Goal: Task Accomplishment & Management: Manage account settings

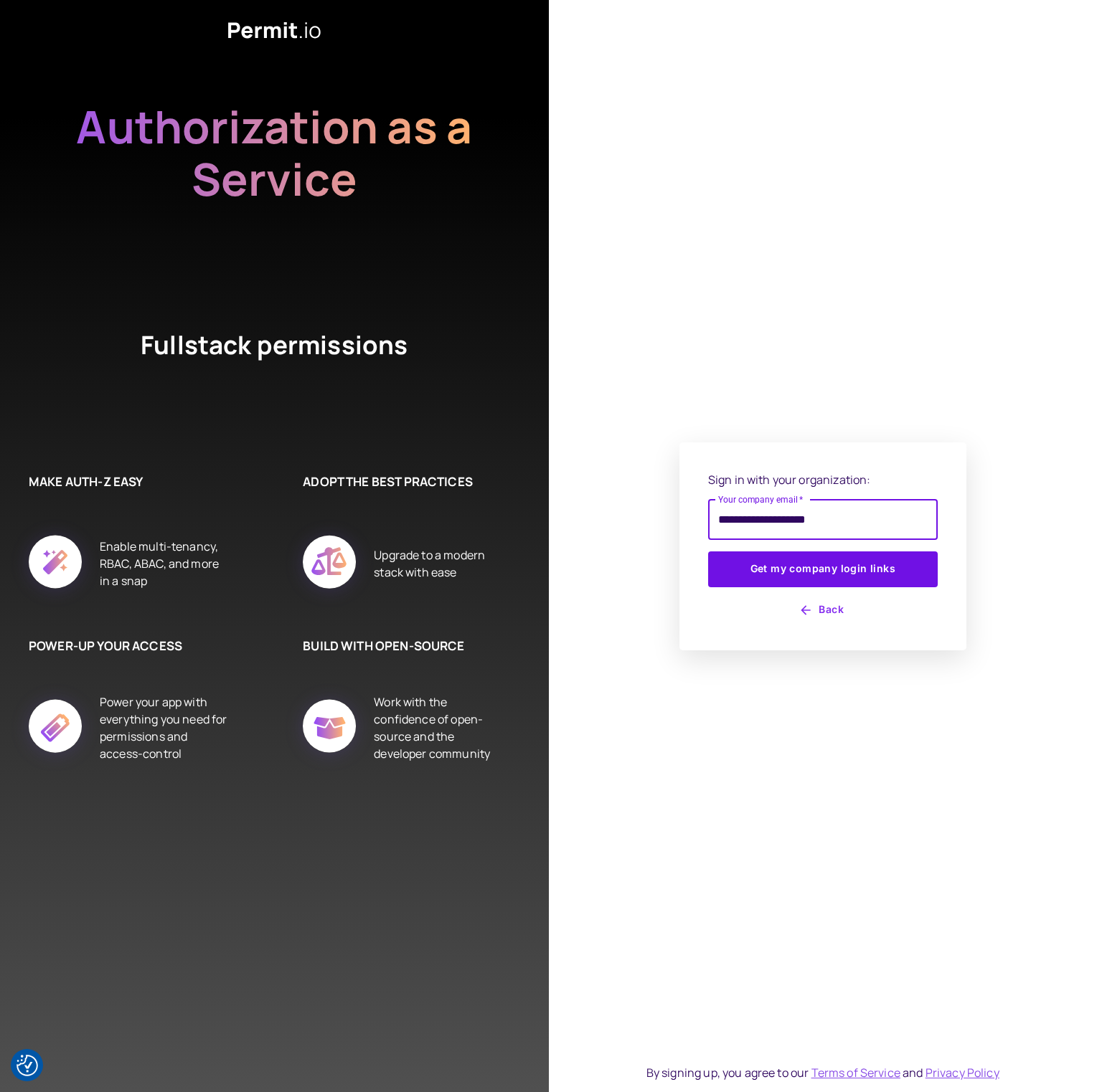
type input "**********"
click at [708, 551] on button "Get my company login links" at bounding box center [823, 569] width 230 height 36
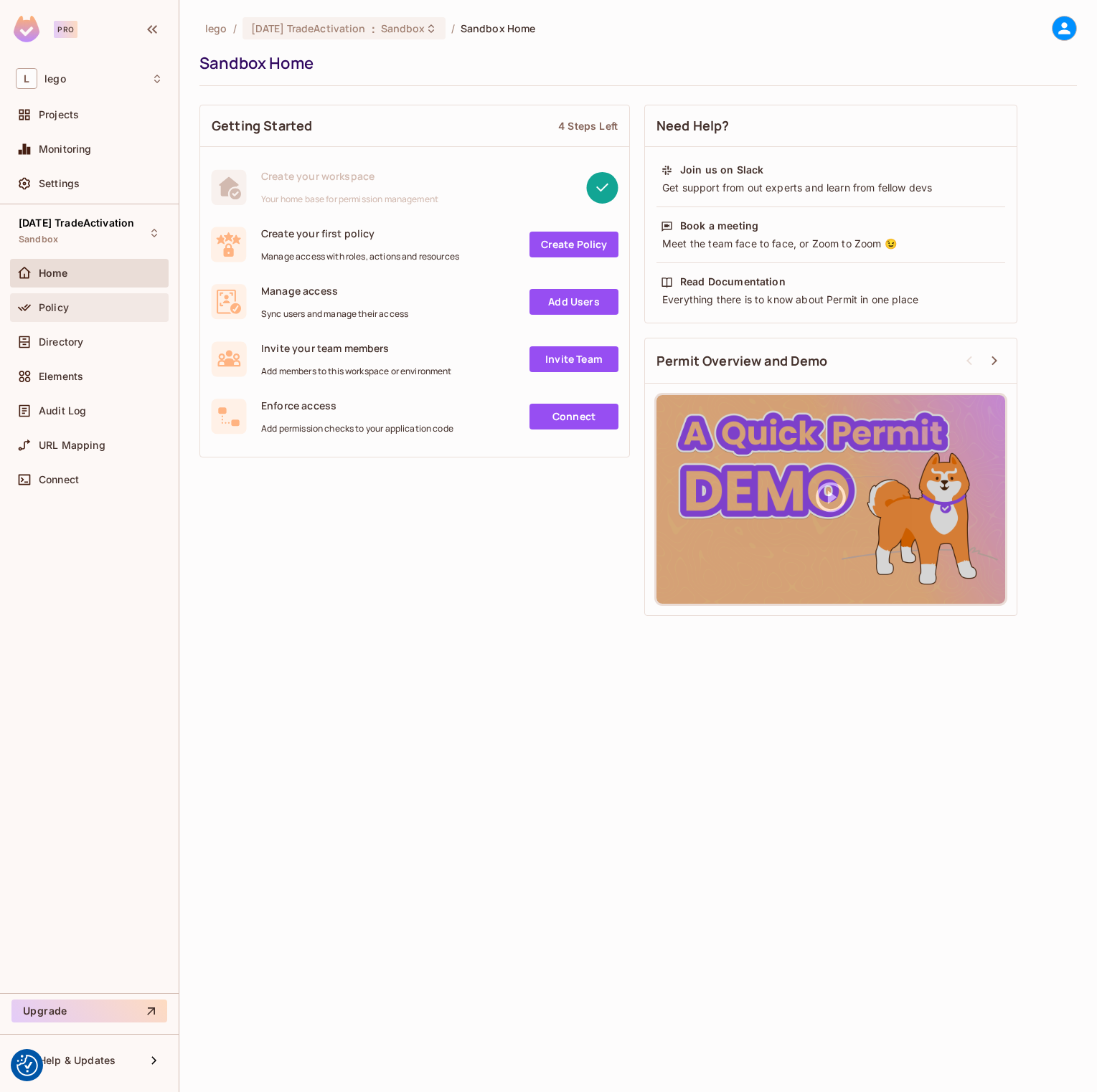
click at [52, 306] on span "Policy" at bounding box center [54, 308] width 30 height 12
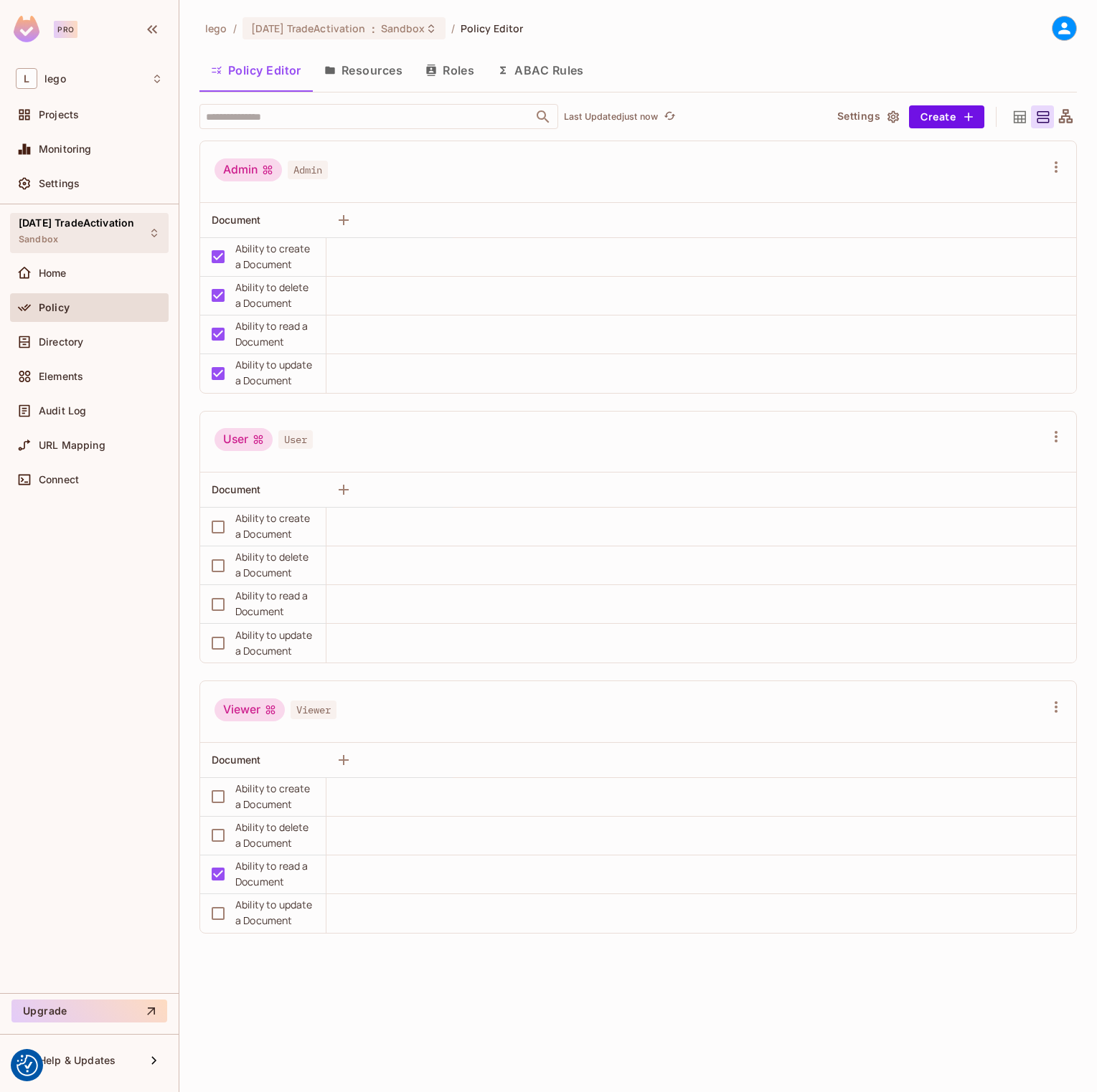
click at [104, 222] on span "[DATE] TradeActivation" at bounding box center [77, 223] width 116 height 12
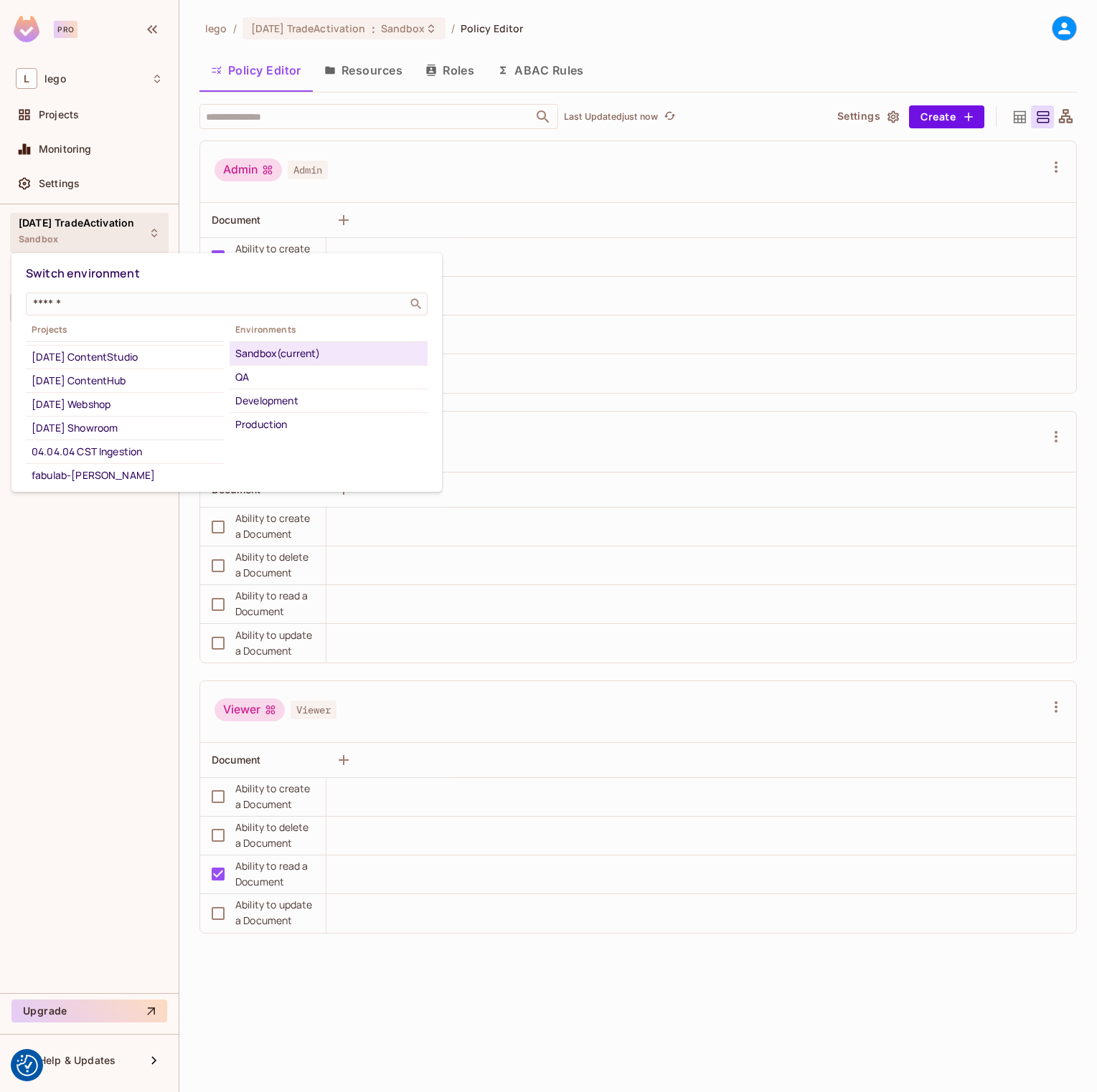
scroll to position [494, 0]
click at [91, 312] on div "​" at bounding box center [227, 304] width 402 height 23
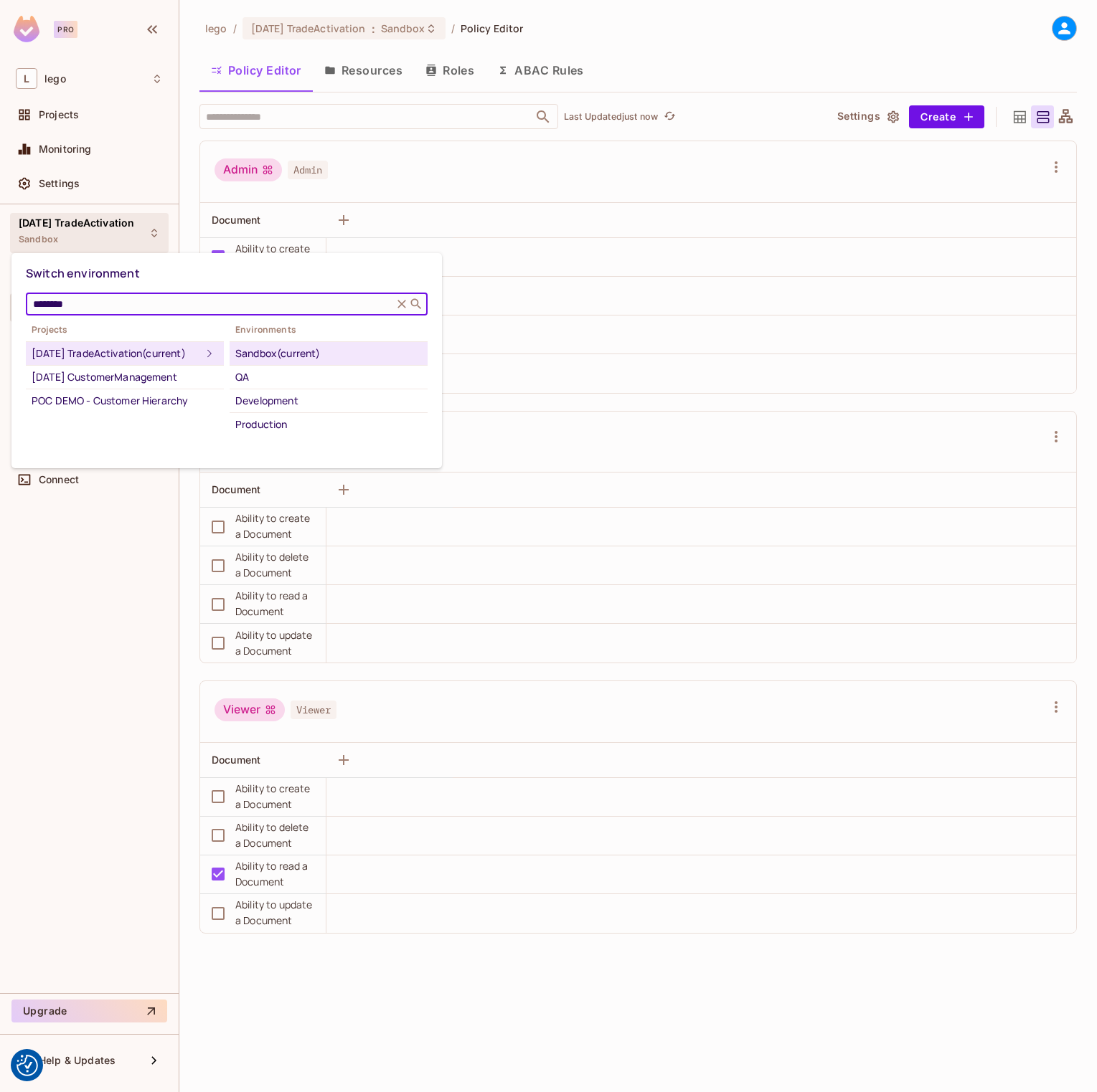
scroll to position [0, 0]
type input "********"
click at [92, 386] on div "[DATE] CustomerManagement" at bounding box center [125, 377] width 187 height 17
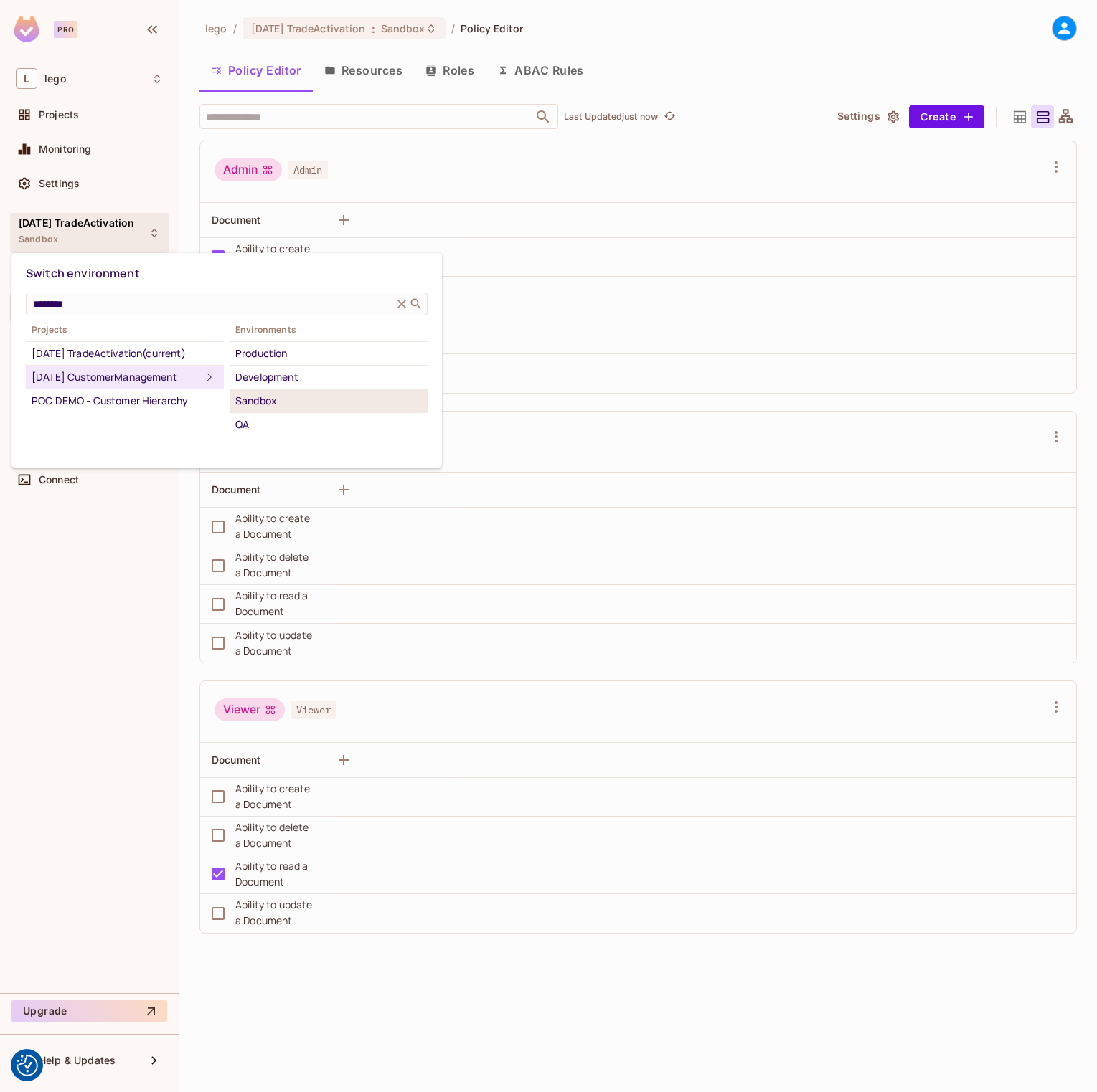
click at [271, 404] on div "Sandbox" at bounding box center [329, 401] width 187 height 17
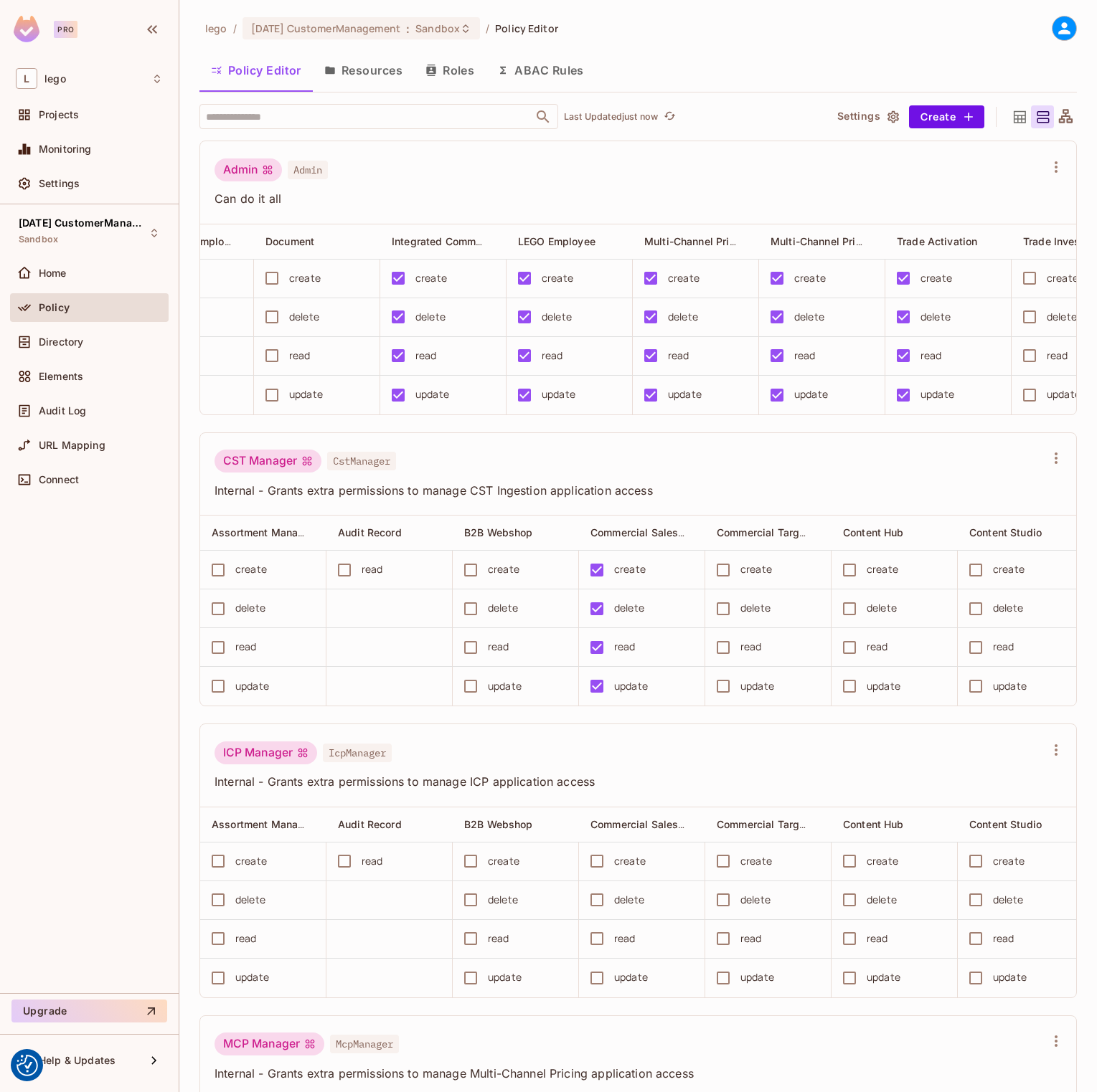
scroll to position [0, 1475]
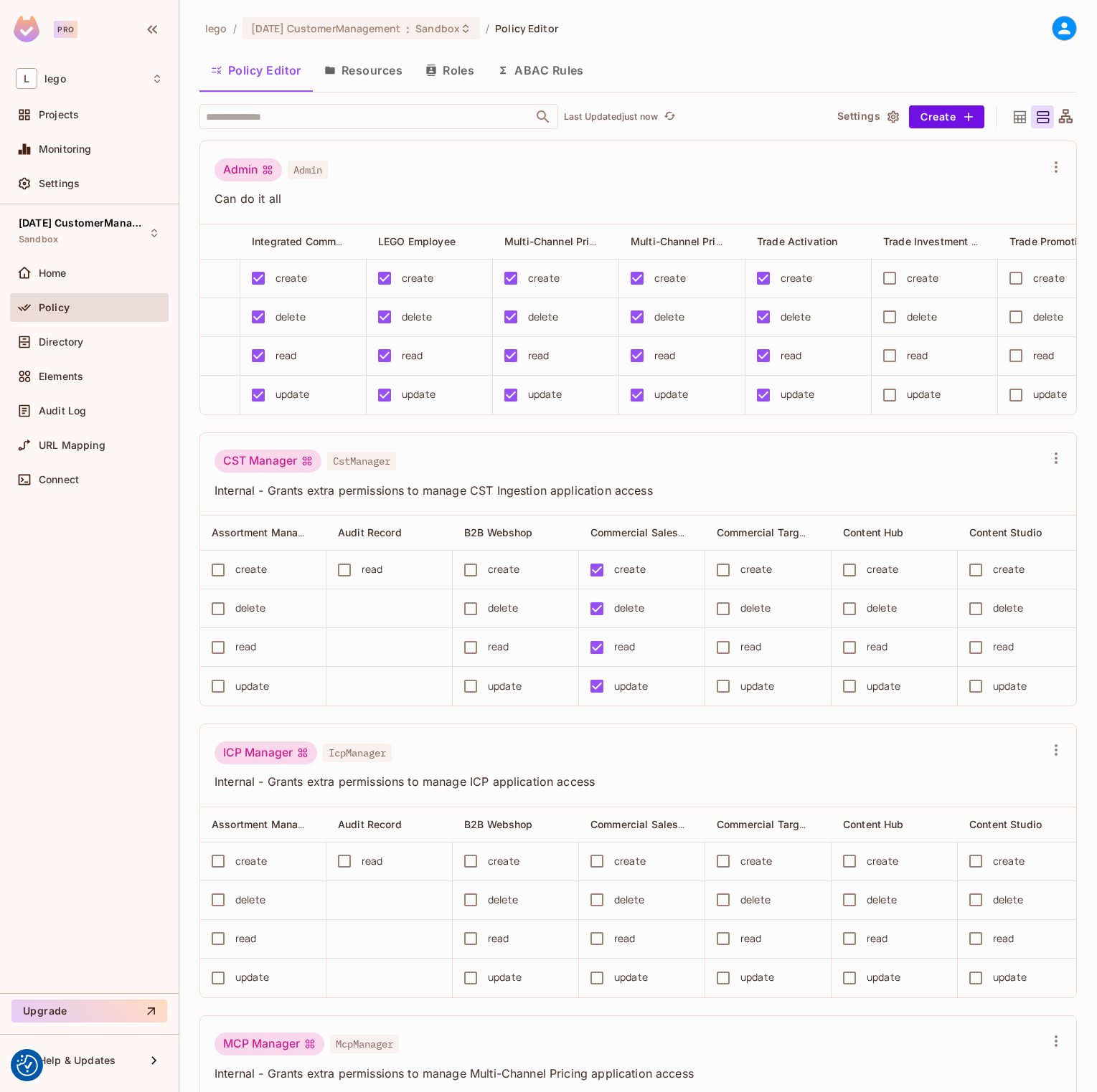
click at [380, 51] on div "lego / [DATE] CustomerManagement : Sandbox / Policy Editor Policy Editor Resour…" at bounding box center [637, 554] width 877 height 1077
click at [373, 66] on button "Resources" at bounding box center [363, 69] width 101 height 36
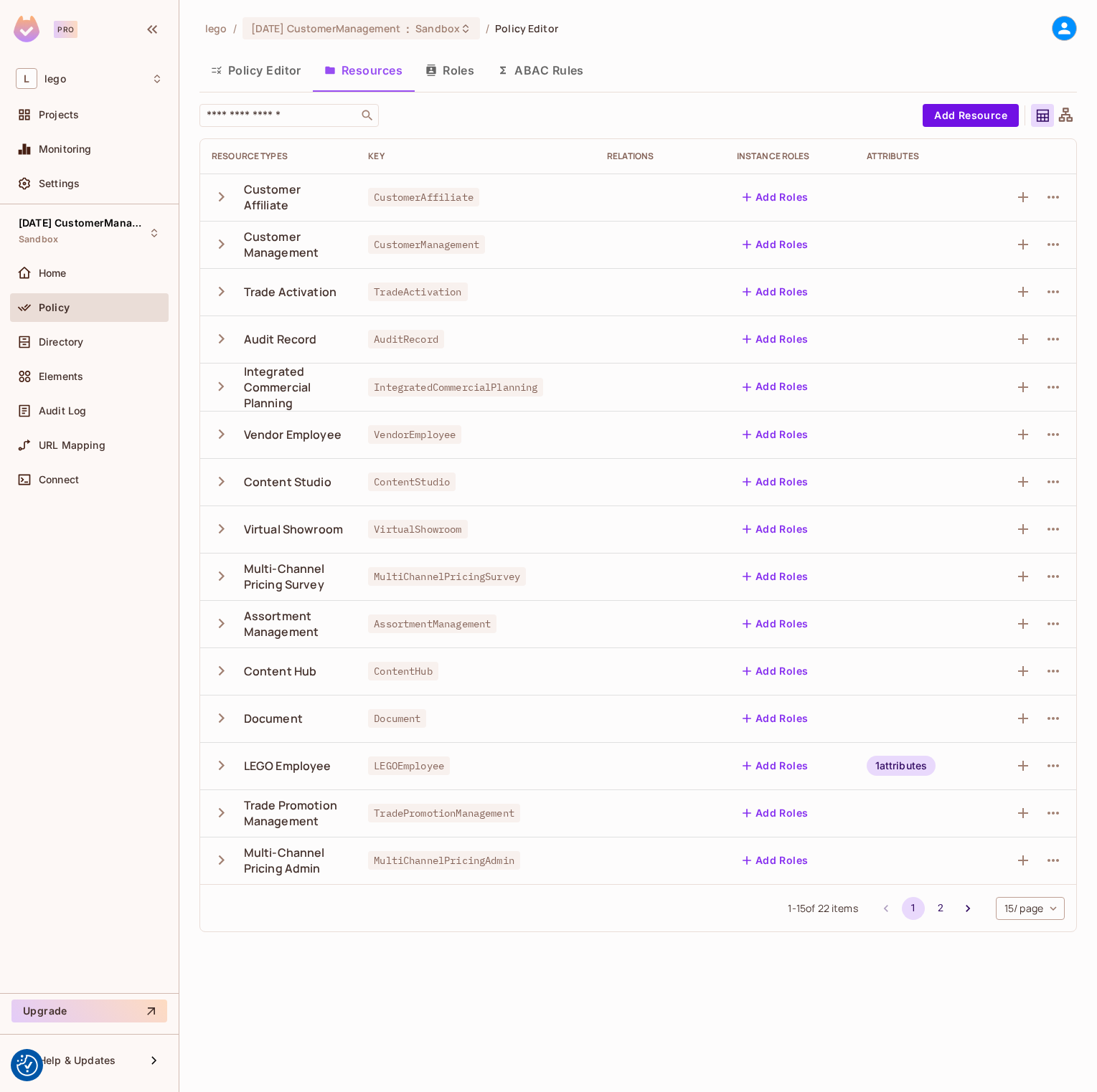
click at [412, 529] on span "VirtualShowroom" at bounding box center [417, 529] width 99 height 19
click at [224, 533] on icon "button" at bounding box center [221, 528] width 19 height 19
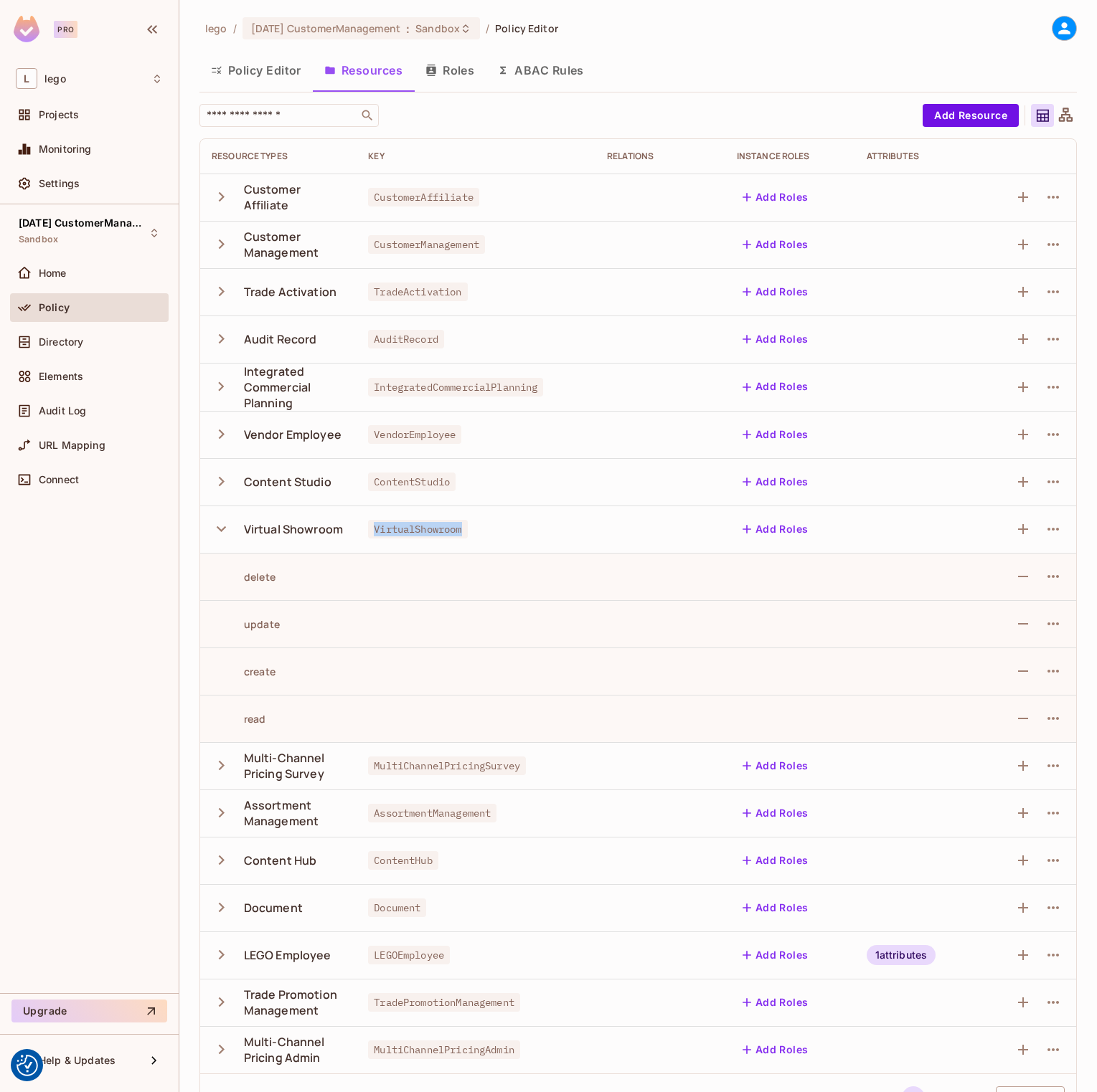
click at [388, 530] on span "VirtualShowroom" at bounding box center [417, 529] width 99 height 19
click at [225, 956] on icon "button" at bounding box center [221, 955] width 19 height 19
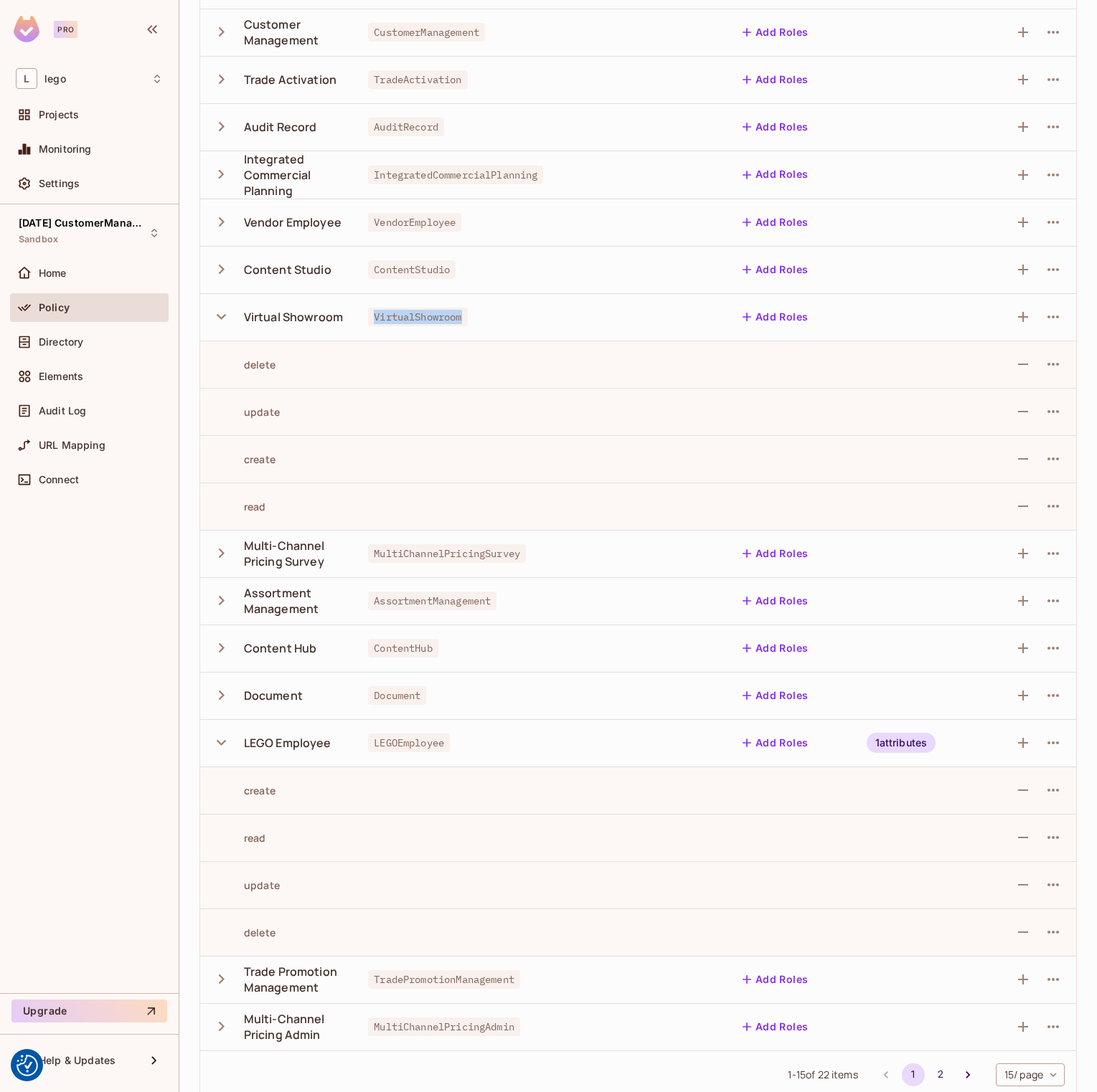
scroll to position [231, 0]
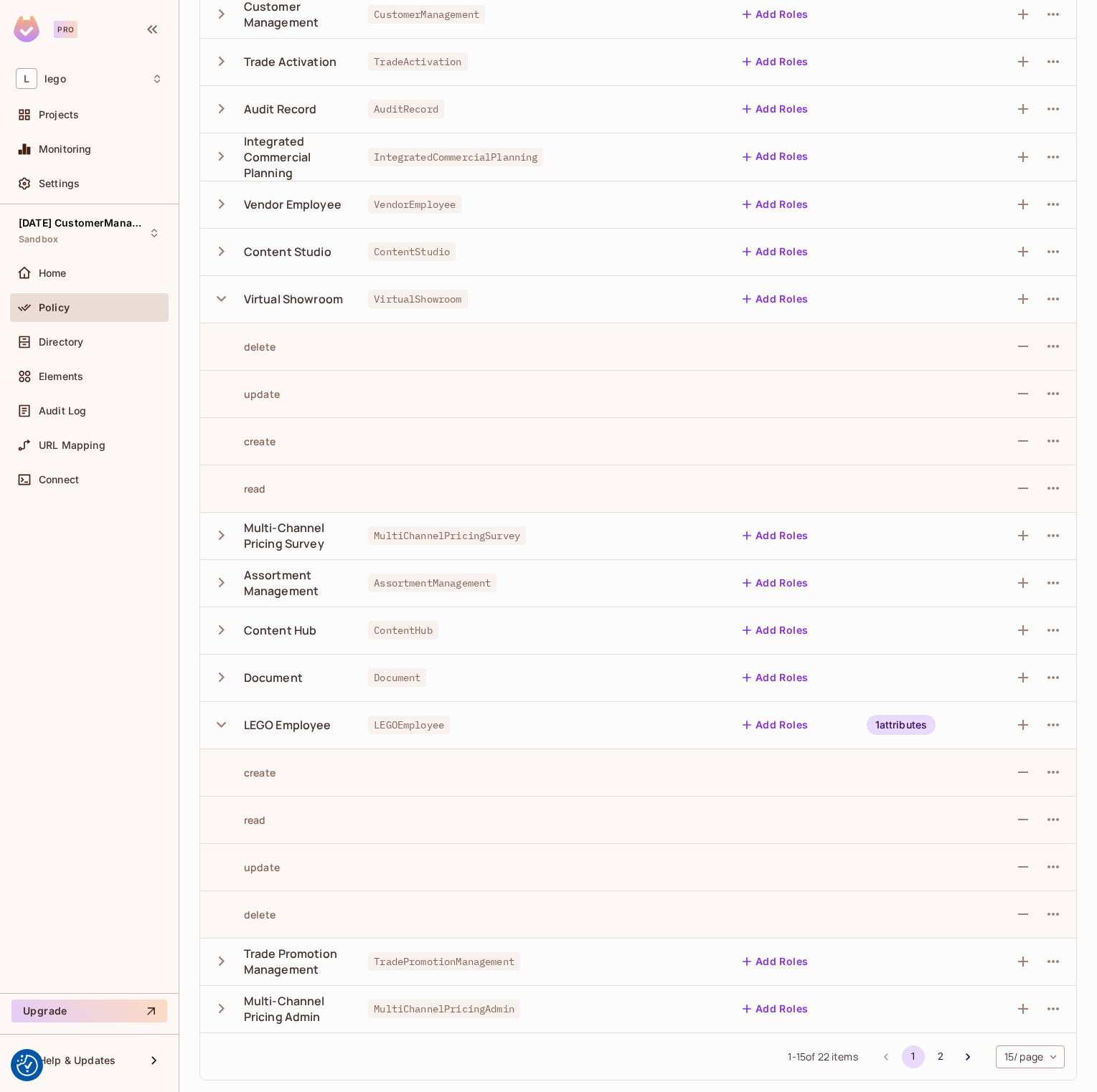
click at [892, 729] on div "1 attributes" at bounding box center [901, 725] width 69 height 20
click at [738, 809] on div at bounding box center [548, 546] width 1097 height 1092
click at [227, 726] on icon "button" at bounding box center [221, 724] width 19 height 19
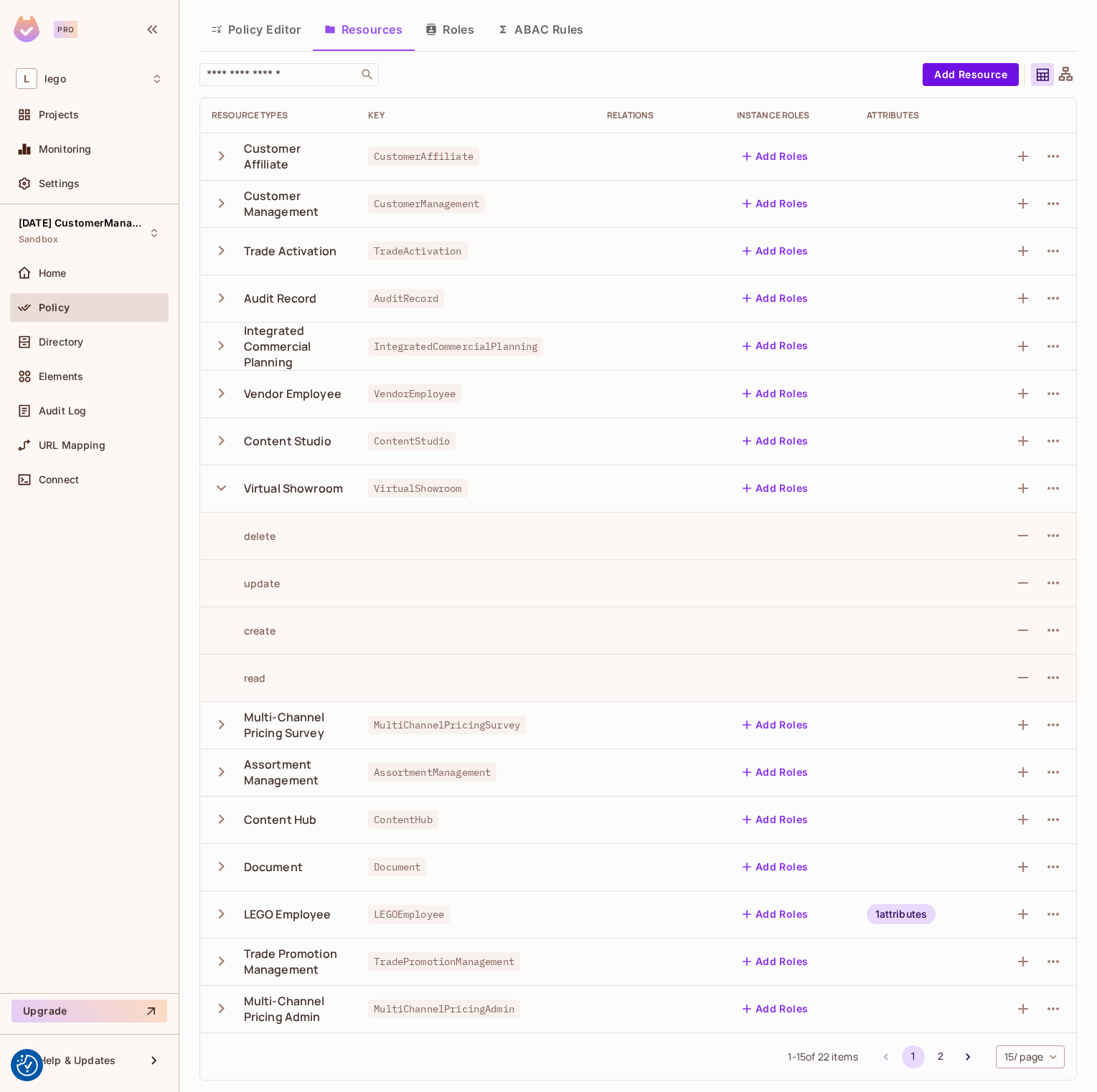
scroll to position [0, 0]
